Goal: Transaction & Acquisition: Purchase product/service

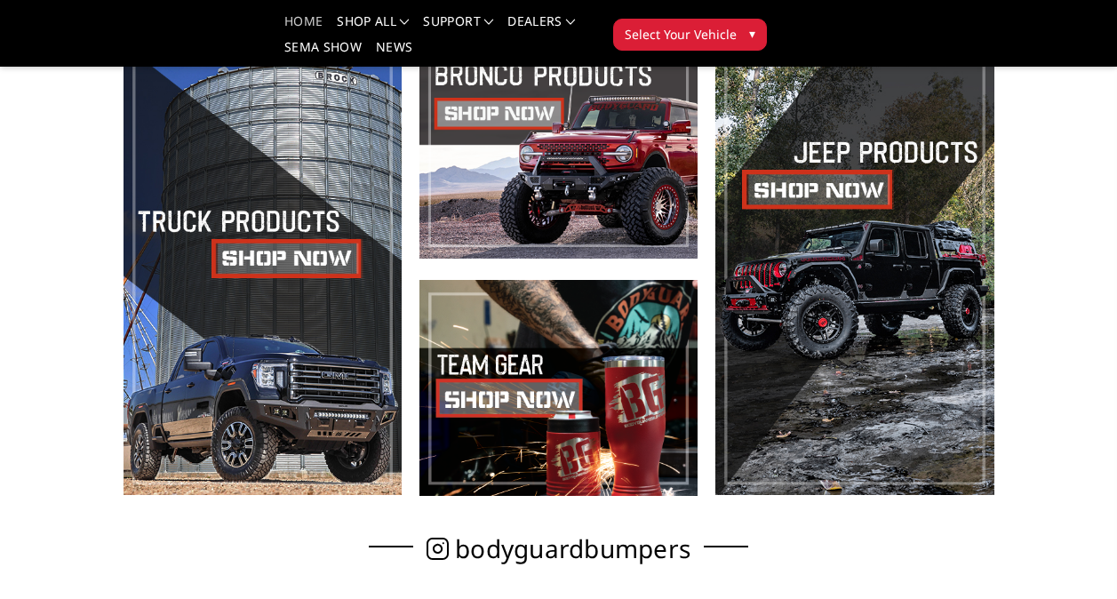
scroll to position [560, 0]
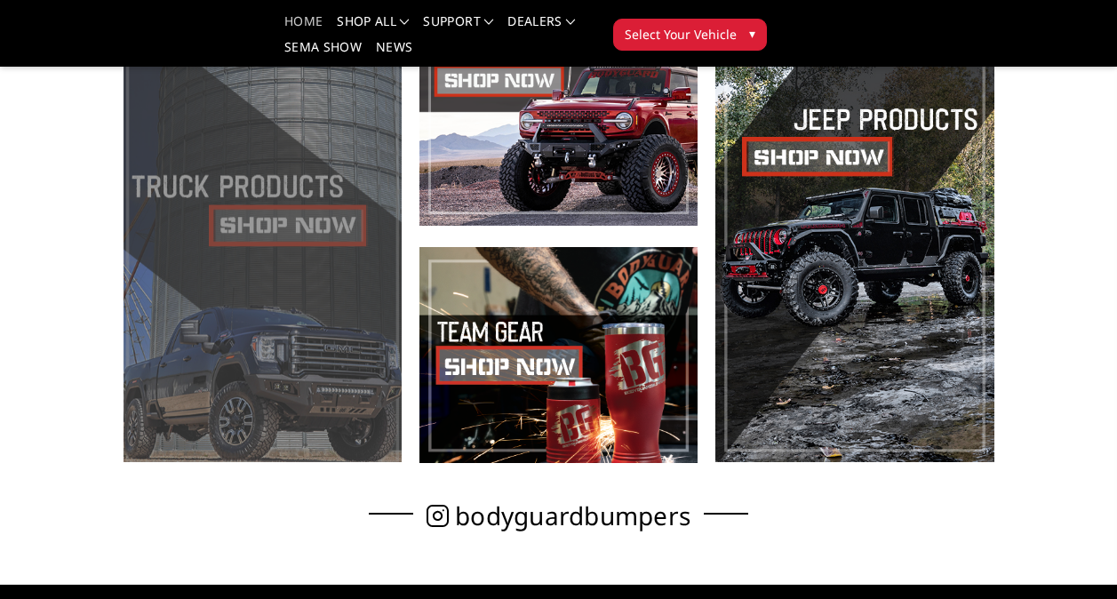
click at [326, 264] on span at bounding box center [263, 236] width 278 height 453
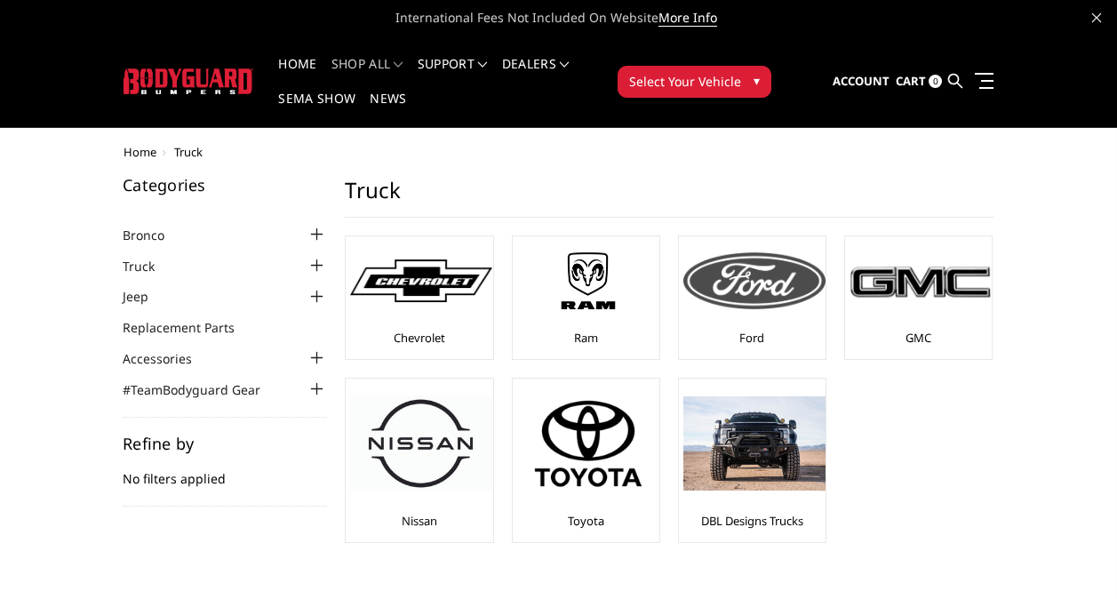
click at [819, 319] on div at bounding box center [755, 281] width 142 height 80
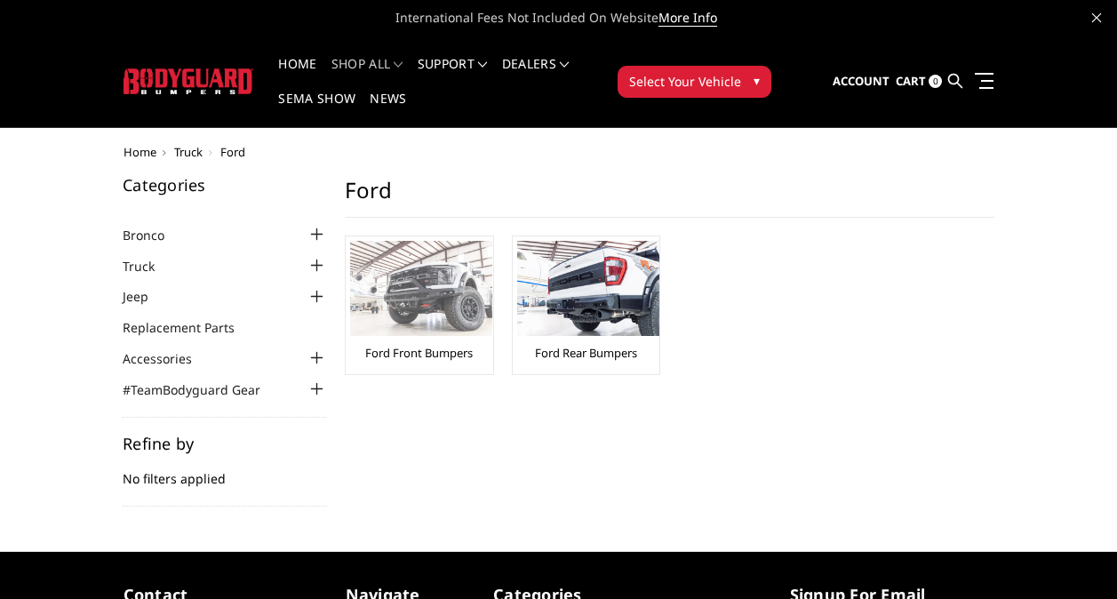
click at [445, 308] on img at bounding box center [421, 288] width 142 height 95
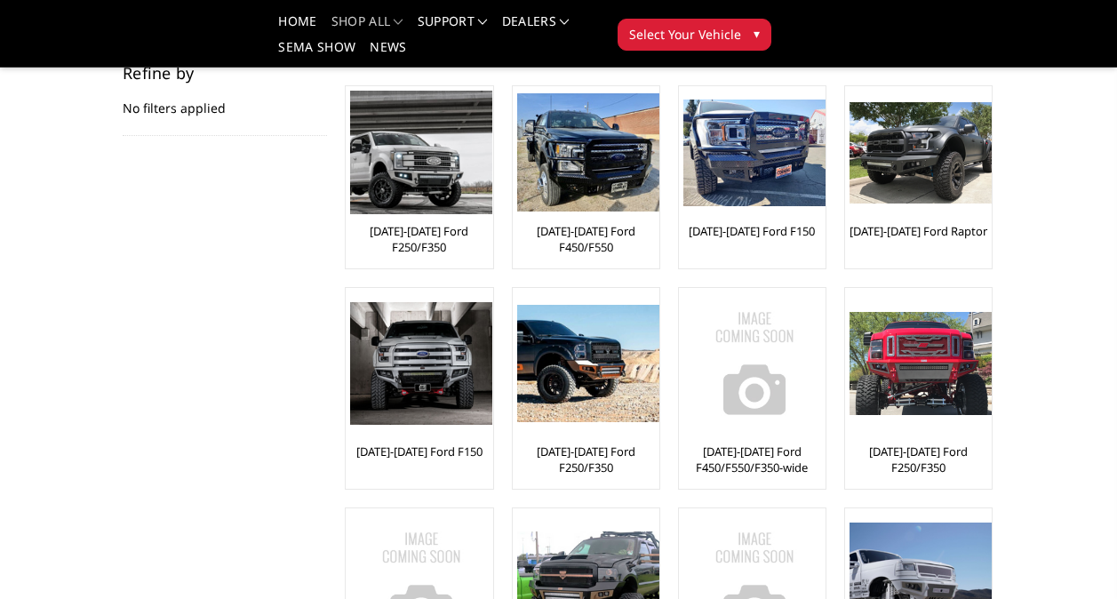
scroll to position [317, 0]
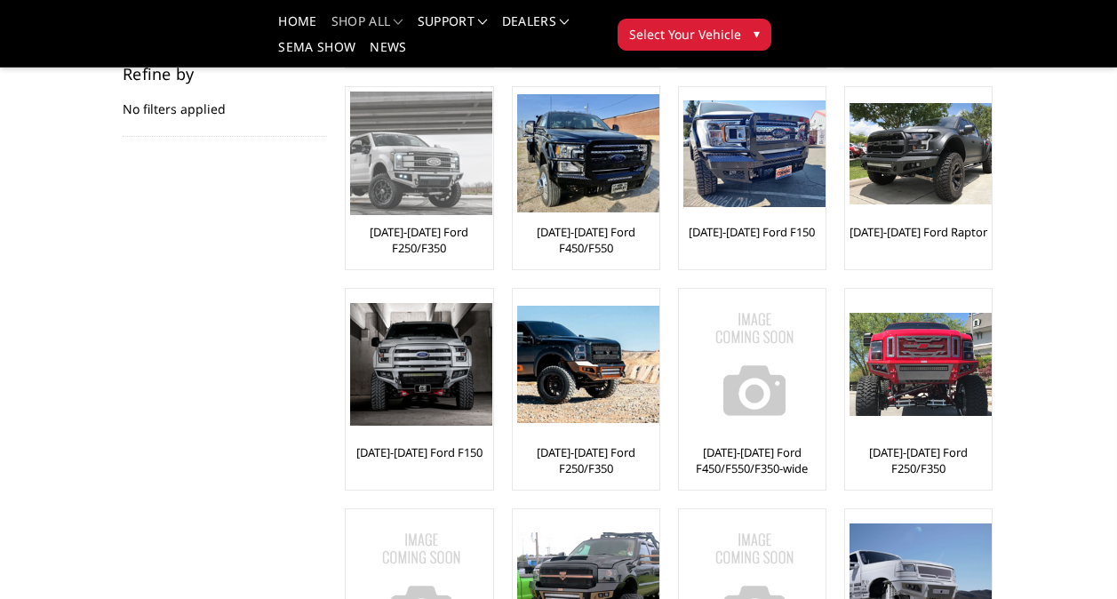
click at [385, 147] on img at bounding box center [421, 154] width 142 height 124
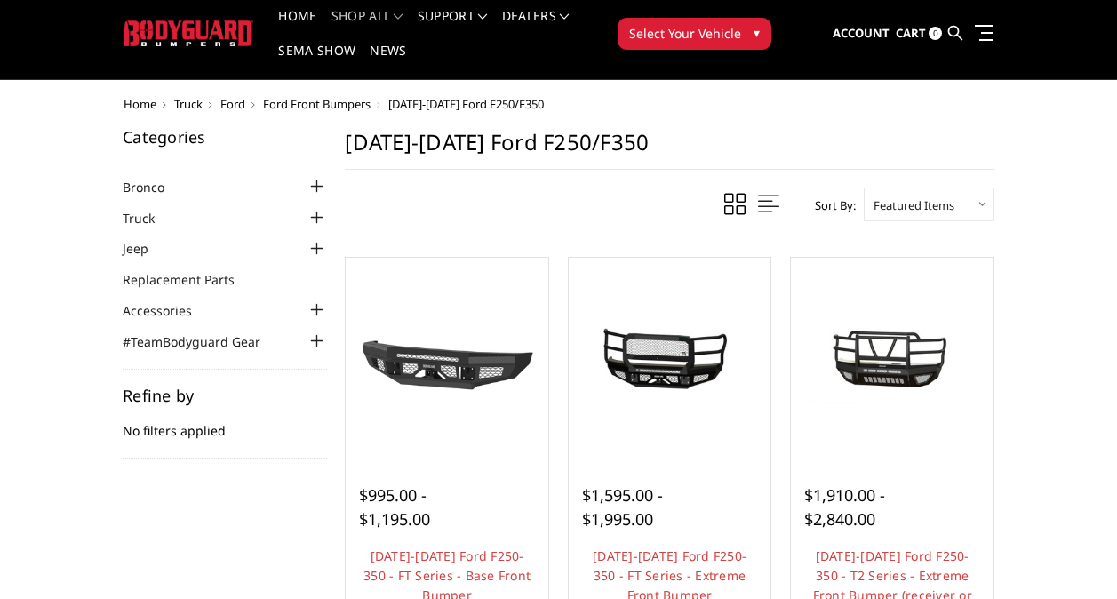
scroll to position [46, 0]
